Goal: Task Accomplishment & Management: Use online tool/utility

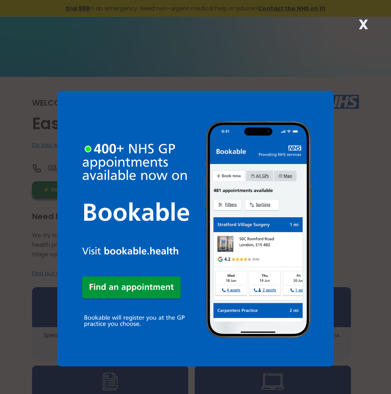
click at [361, 24] on strong "X" at bounding box center [363, 24] width 10 height 19
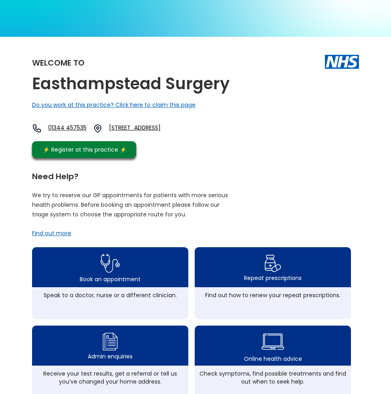
scroll to position [80, 0]
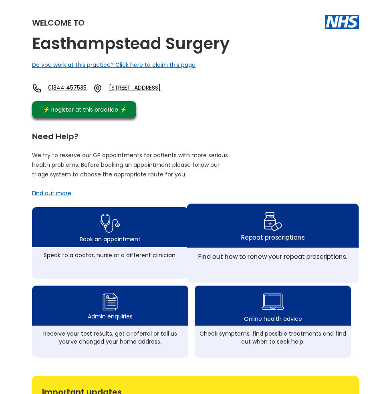
click at [259, 234] on div "Repeat prescriptions" at bounding box center [273, 226] width 172 height 44
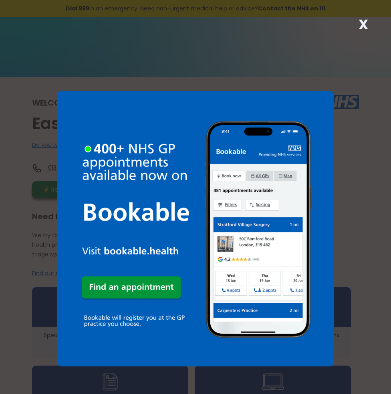
click at [361, 27] on strong "X" at bounding box center [363, 24] width 10 height 19
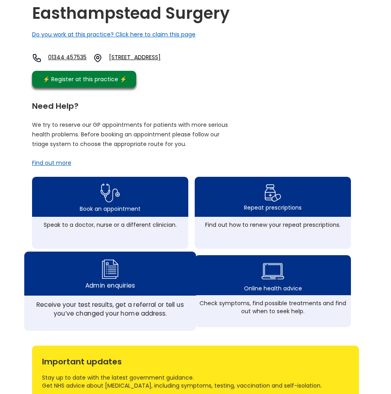
scroll to position [120, 0]
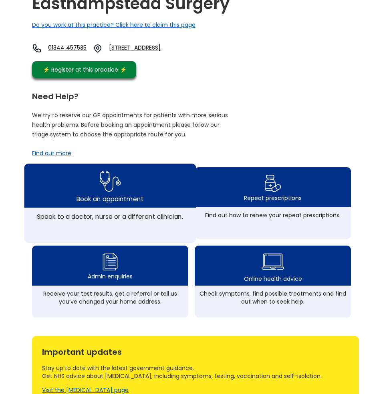
click at [113, 195] on img at bounding box center [110, 182] width 21 height 26
